Goal: Information Seeking & Learning: Understand process/instructions

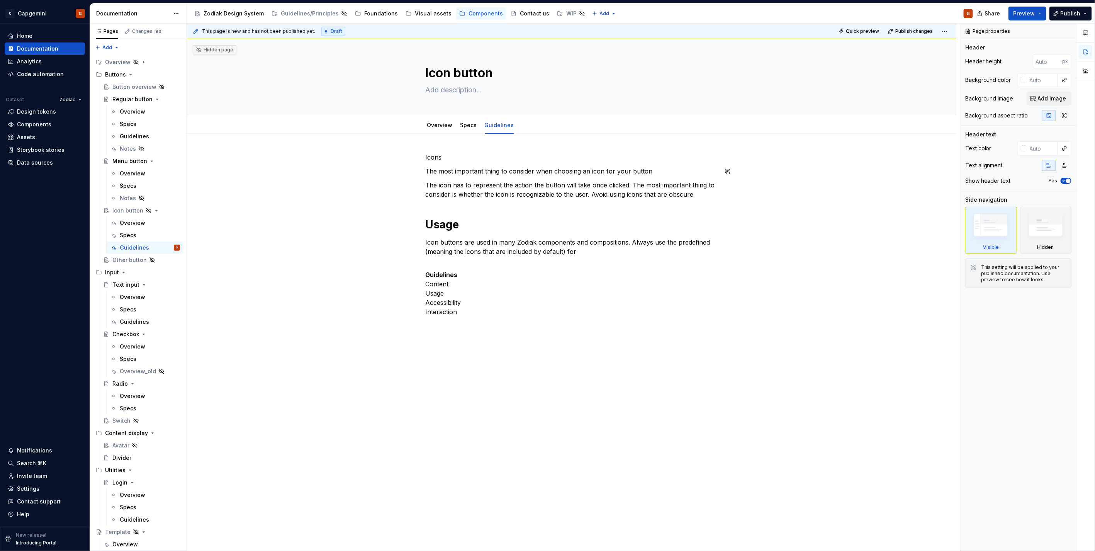
click at [457, 207] on div "Icons The most important thing to consider when choosing an icon for your butto…" at bounding box center [572, 239] width 292 height 173
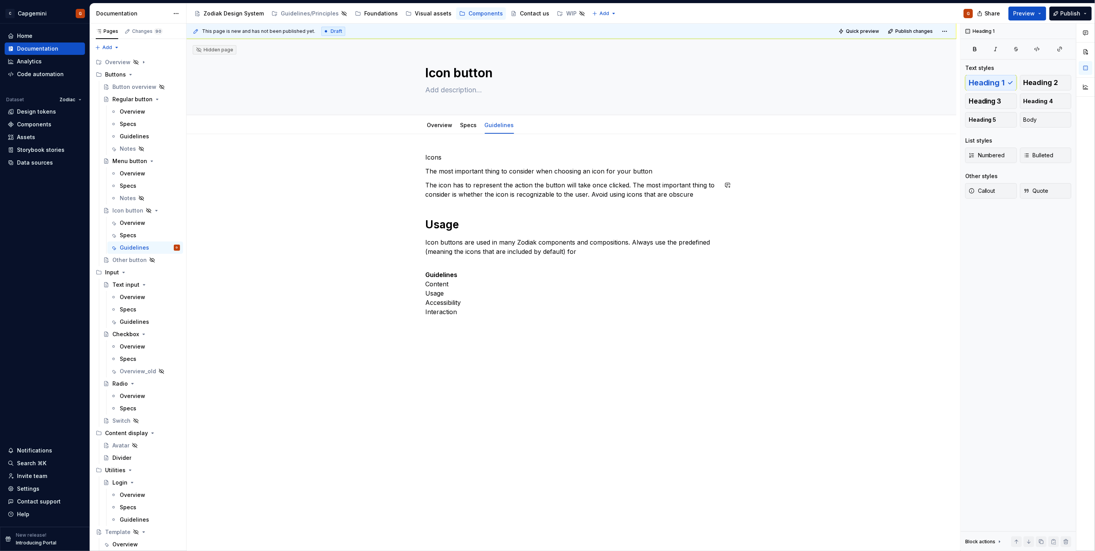
type textarea "*"
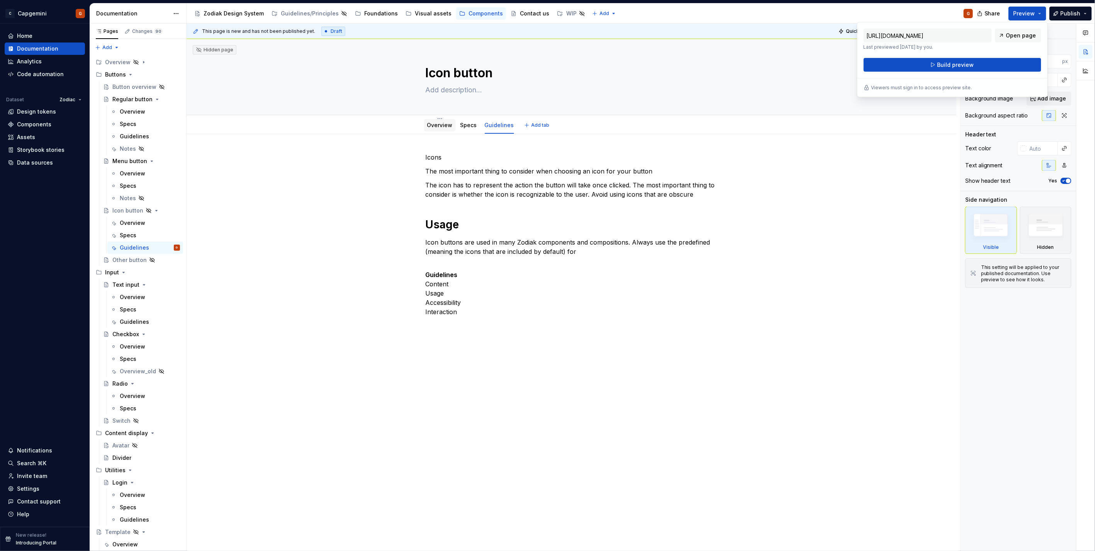
click at [452, 125] on div "Overview" at bounding box center [440, 125] width 32 height 12
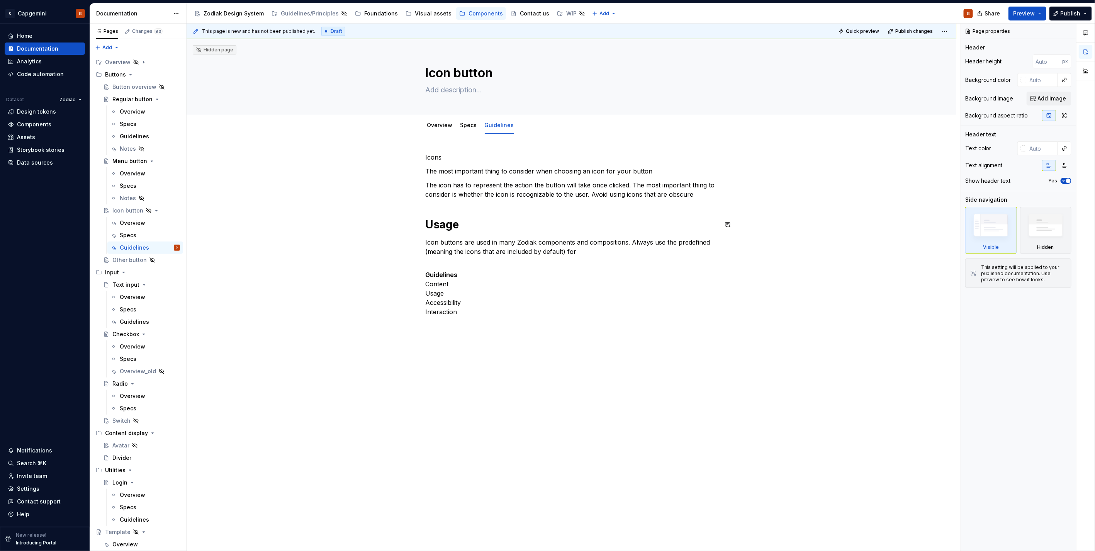
click at [536, 204] on div "Icons The most important thing to consider when choosing an icon for your butto…" at bounding box center [572, 239] width 292 height 173
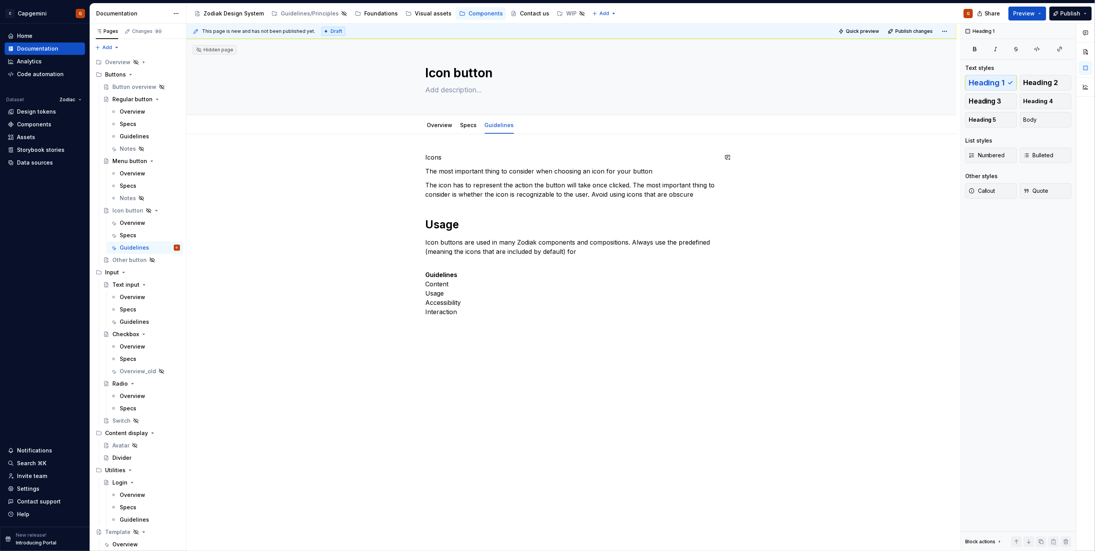
click at [434, 134] on div "Icons The most important thing to consider when choosing an icon for your butto…" at bounding box center [572, 317] width 770 height 366
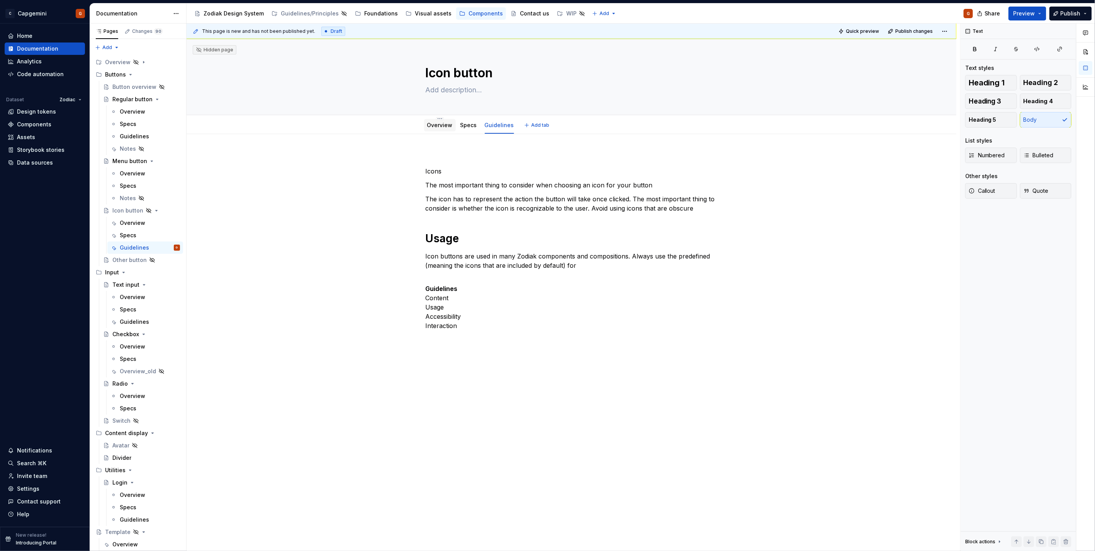
click at [434, 129] on div "Overview" at bounding box center [439, 124] width 25 height 9
click at [437, 122] on link "Overview" at bounding box center [439, 125] width 25 height 7
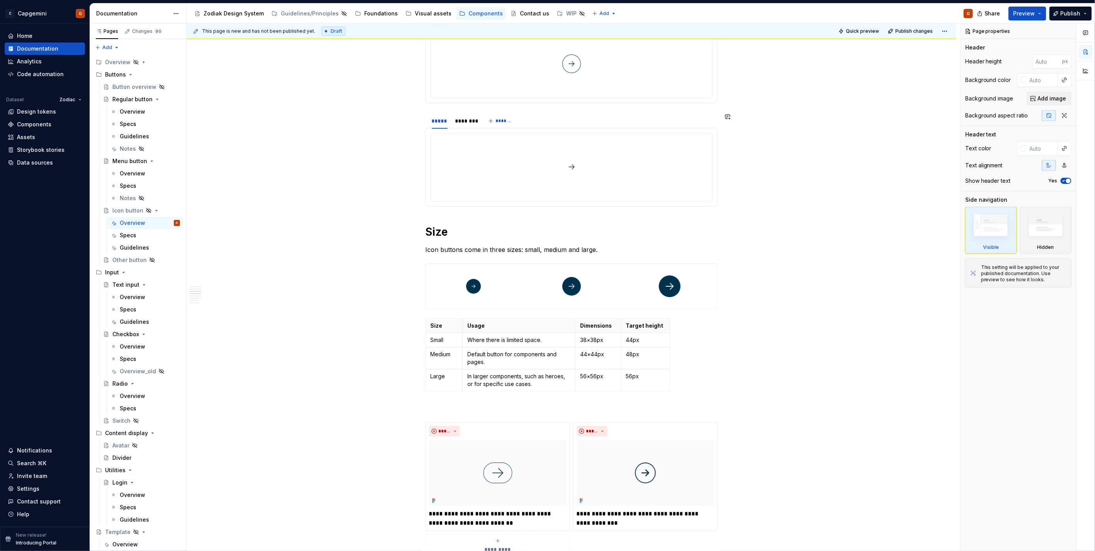
scroll to position [685, 0]
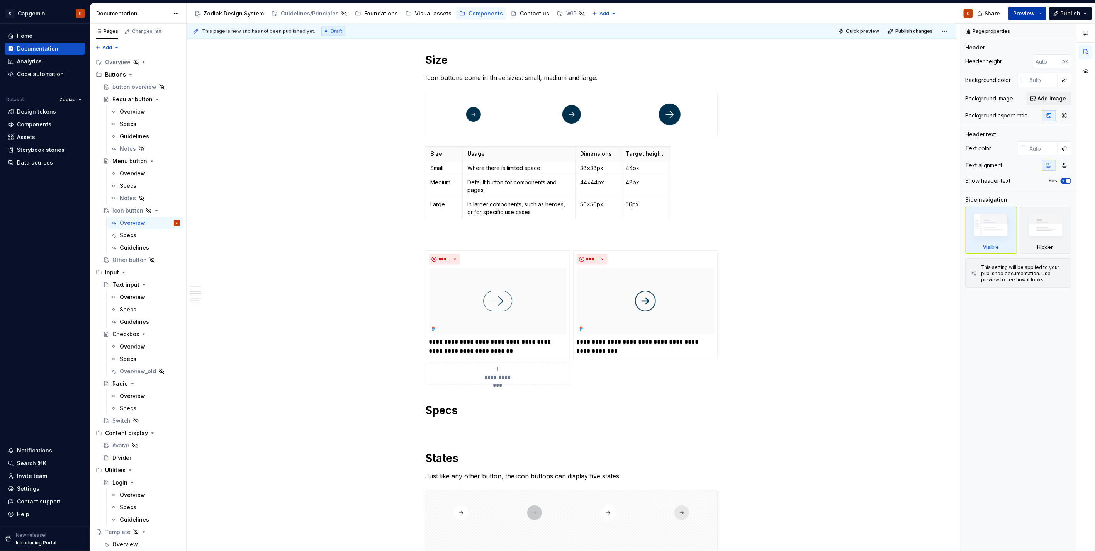
click at [1039, 15] on button "Preview" at bounding box center [1027, 14] width 38 height 14
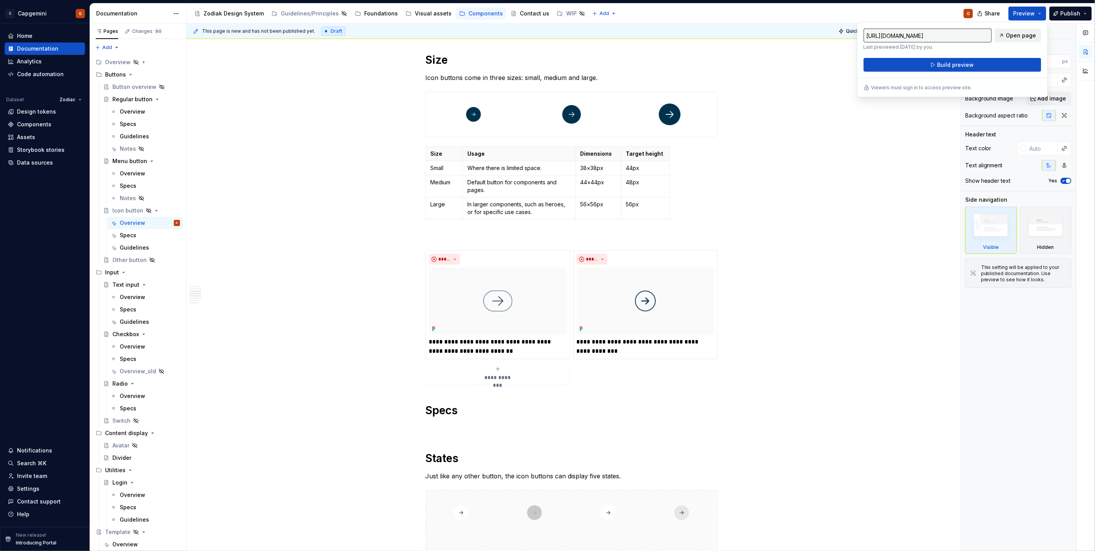
drag, startPoint x: 1039, startPoint y: 15, endPoint x: 1016, endPoint y: 35, distance: 29.6
click at [1016, 35] on span "Open page" at bounding box center [1021, 36] width 30 height 8
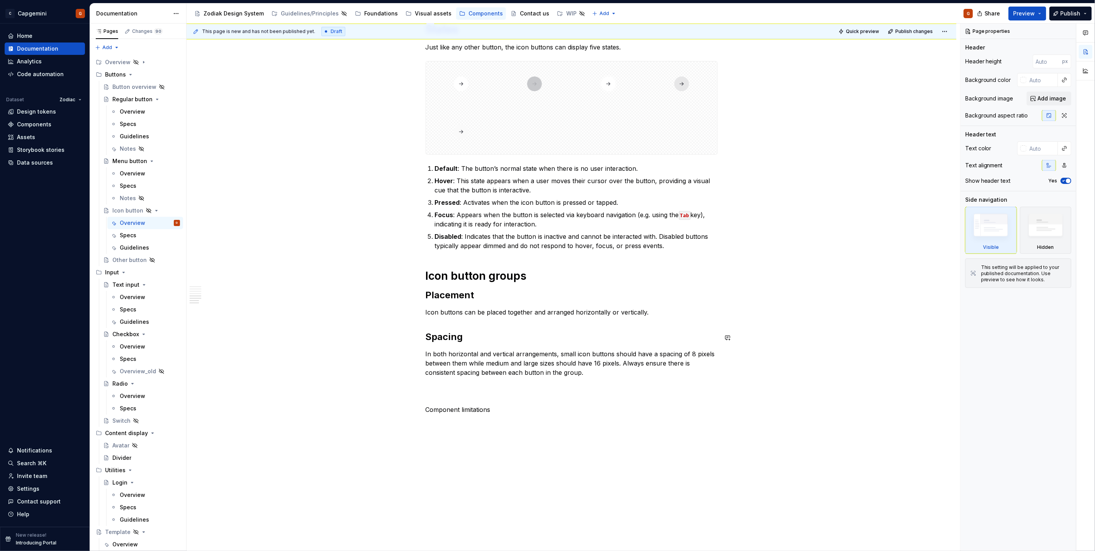
scroll to position [1160, 0]
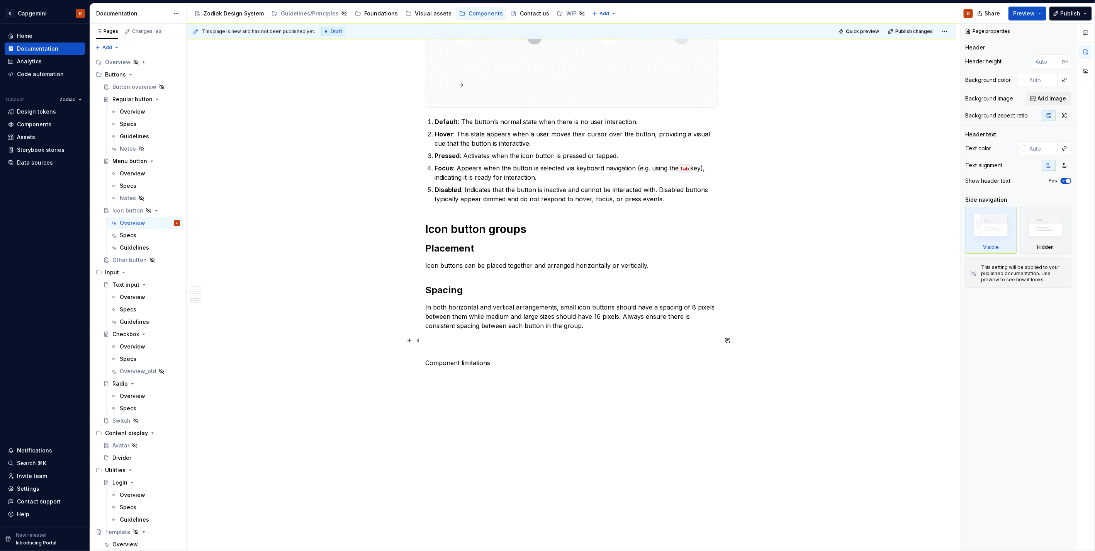
click at [566, 320] on p "In both horizontal and vertical arrangements, small icon buttons should have a …" at bounding box center [572, 316] width 292 height 28
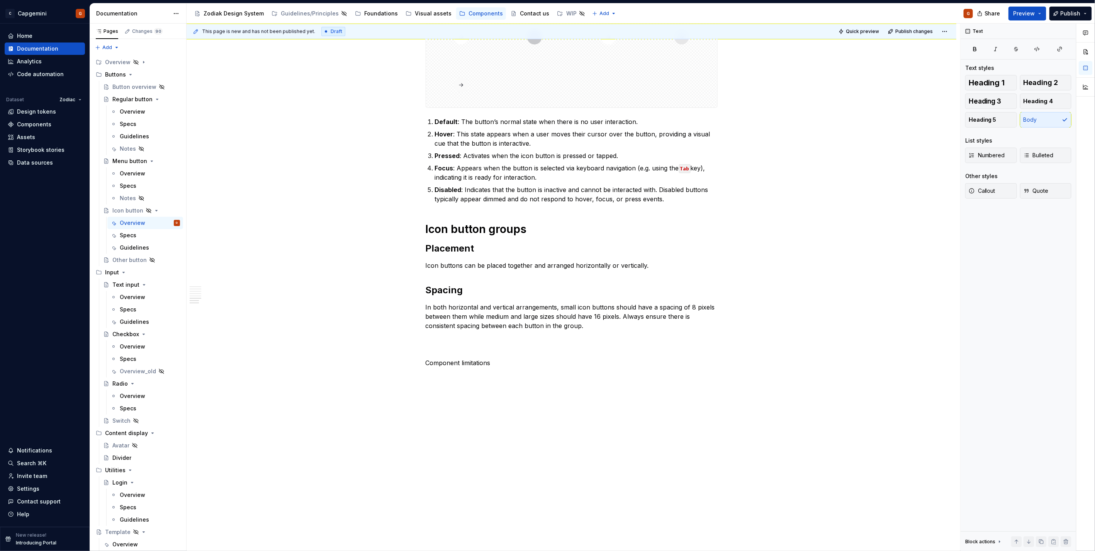
click at [1050, 17] on div "Share Preview Publish" at bounding box center [1037, 13] width 116 height 20
click at [1044, 15] on button "Preview" at bounding box center [1027, 14] width 38 height 14
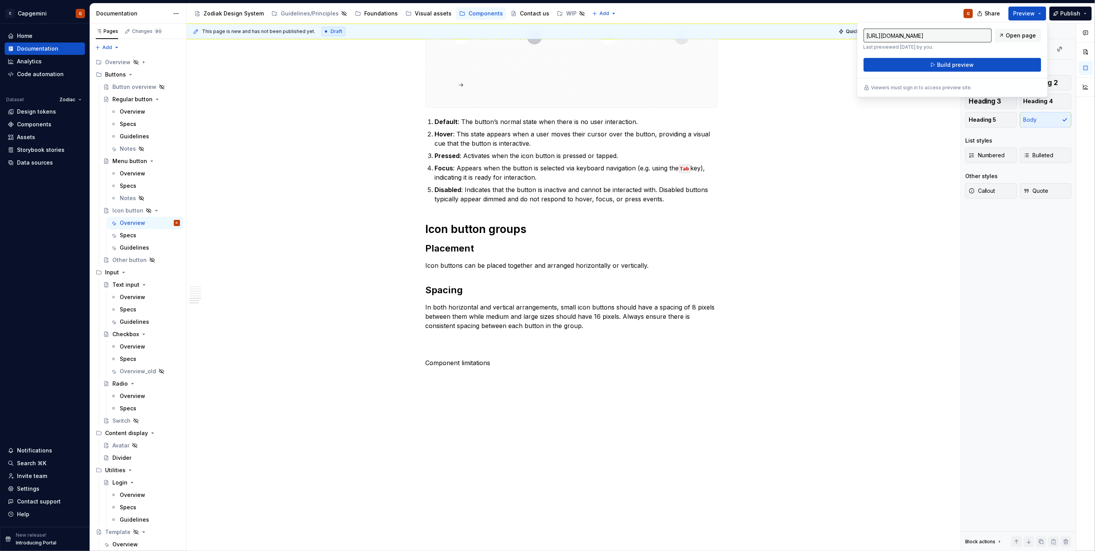
drag, startPoint x: 1044, startPoint y: 15, endPoint x: 834, endPoint y: 58, distance: 214.5
click at [848, 156] on div "**********" at bounding box center [573, 287] width 773 height 527
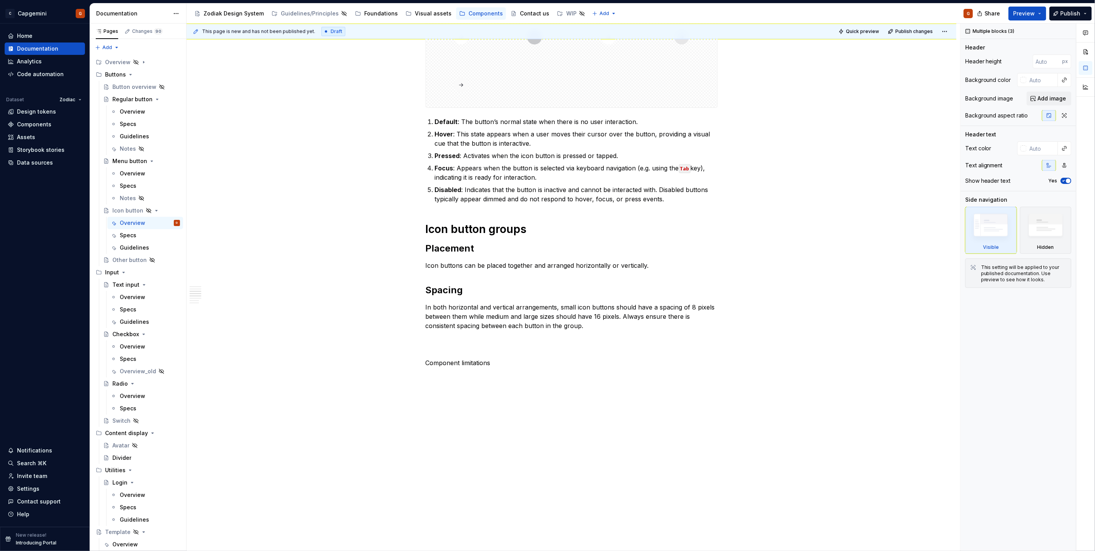
scroll to position [602, 0]
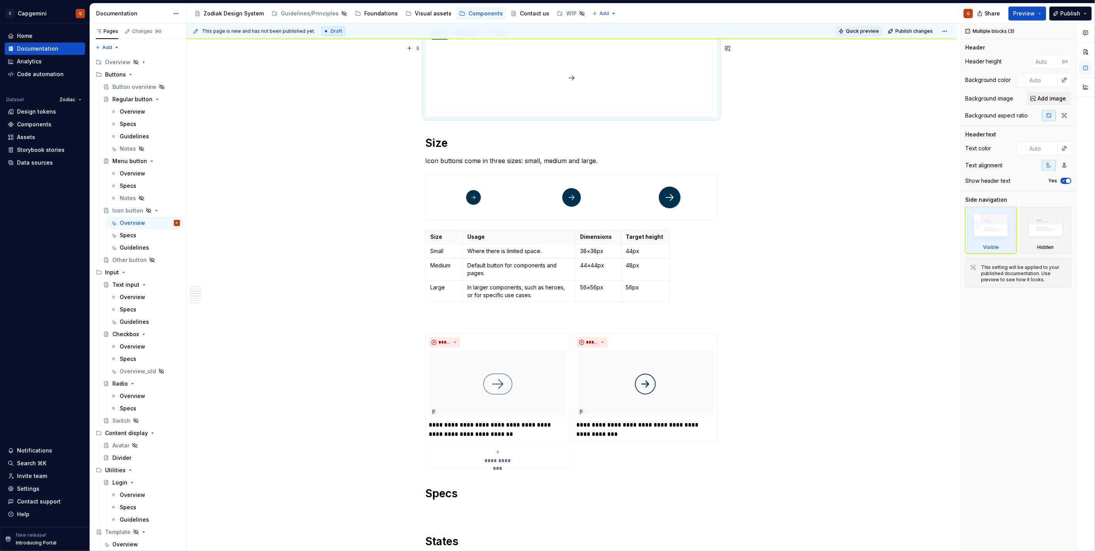
click at [861, 35] on button "Quick preview" at bounding box center [859, 31] width 46 height 11
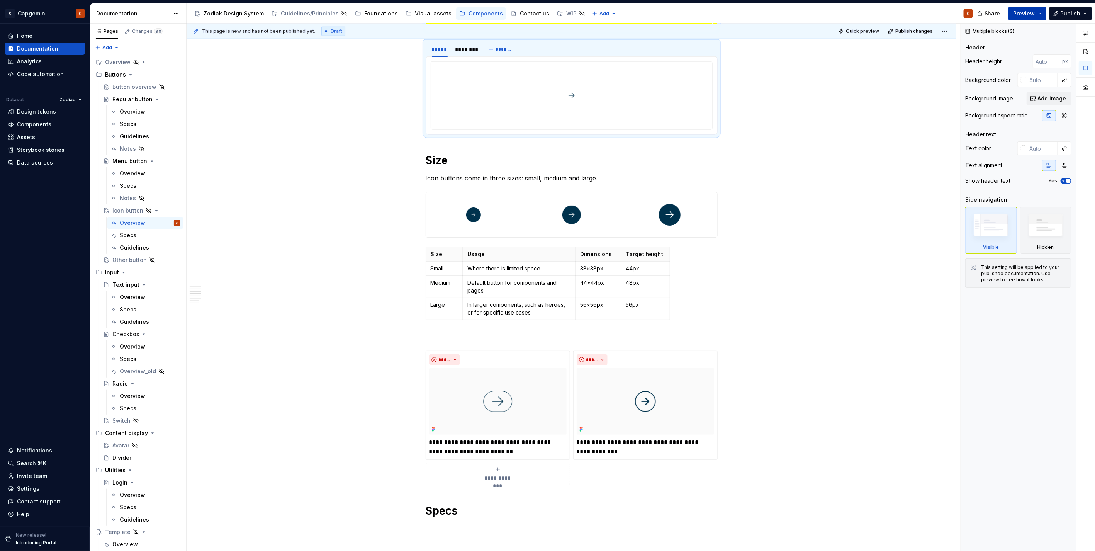
click at [1030, 13] on span "Preview" at bounding box center [1024, 14] width 22 height 8
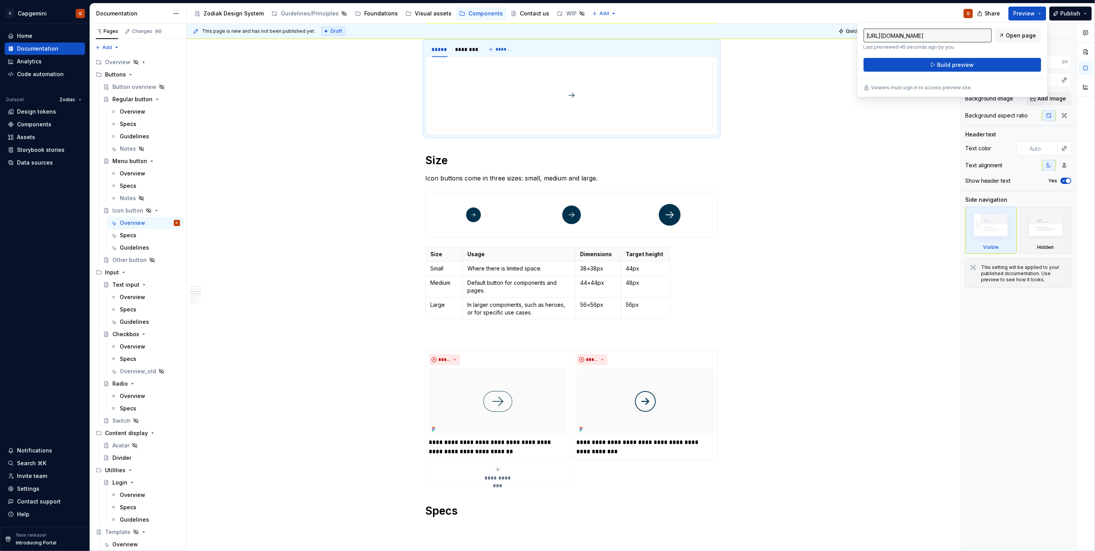
drag, startPoint x: 1030, startPoint y: 13, endPoint x: 867, endPoint y: 66, distance: 171.0
click at [873, 197] on div "**********" at bounding box center [572, 338] width 770 height 1577
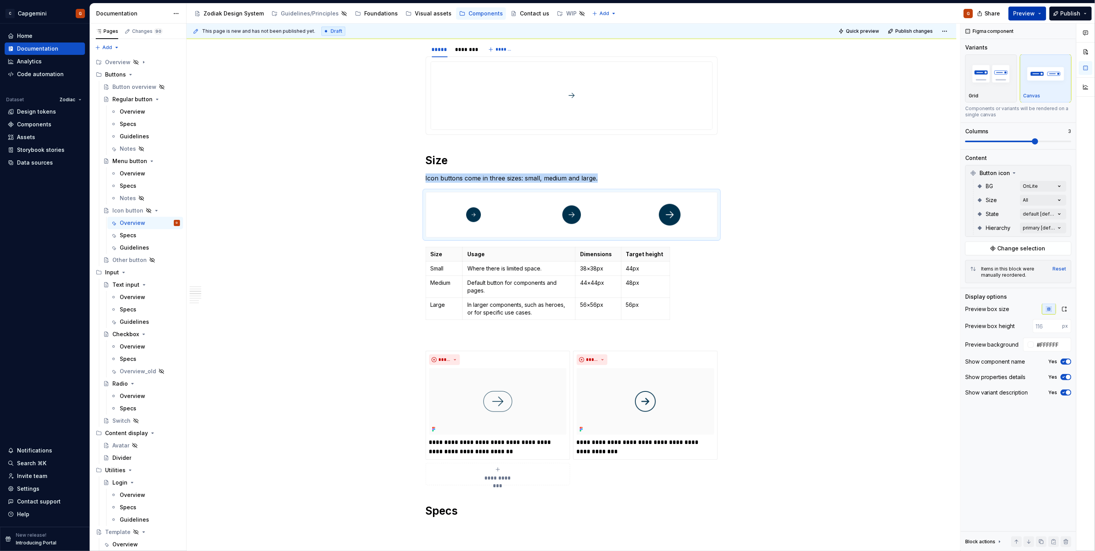
click at [1032, 12] on span "Preview" at bounding box center [1024, 14] width 22 height 8
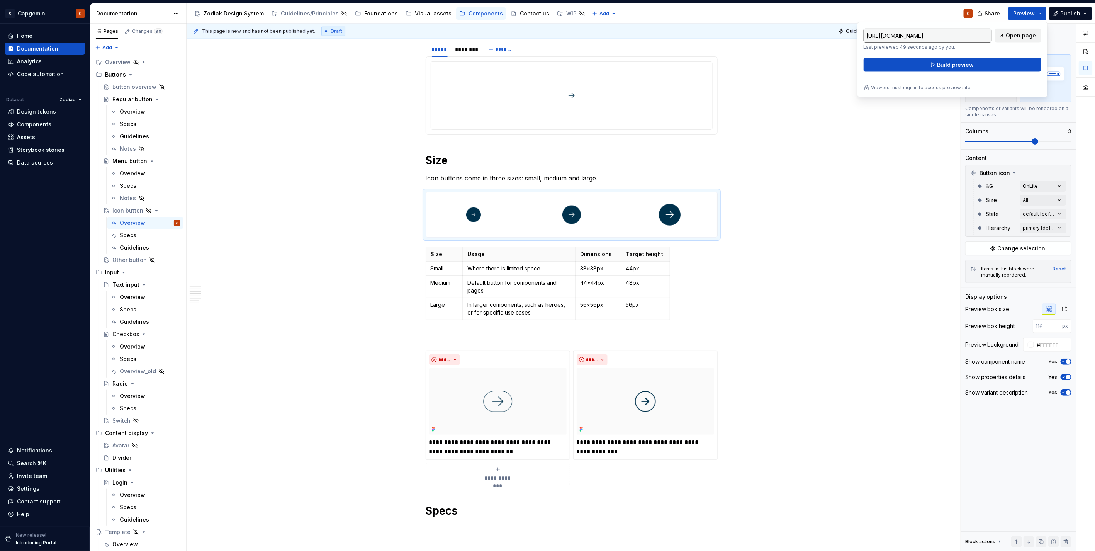
drag, startPoint x: 1032, startPoint y: 12, endPoint x: 1010, endPoint y: 39, distance: 34.6
click at [1010, 39] on span "Open page" at bounding box center [1021, 36] width 30 height 8
type textarea "*"
